Goal: Navigation & Orientation: Find specific page/section

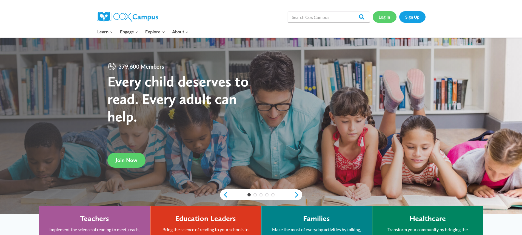
click at [385, 18] on link "Log In" at bounding box center [385, 16] width 24 height 11
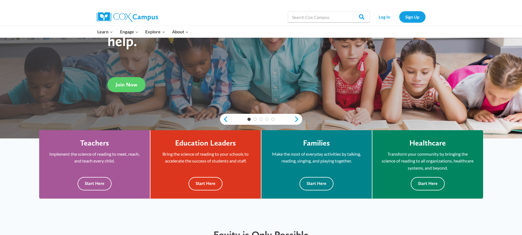
scroll to position [82, 0]
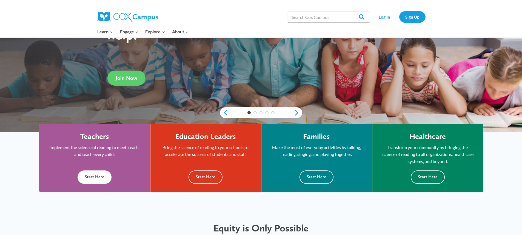
click at [96, 176] on button "Start Here" at bounding box center [95, 177] width 34 height 13
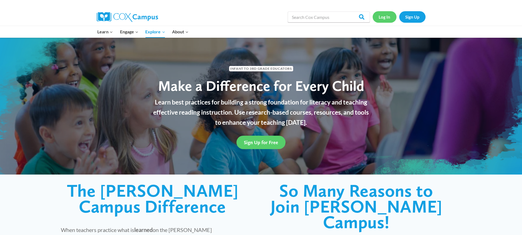
click at [383, 17] on link "Log In" at bounding box center [385, 16] width 24 height 11
